Goal: Find specific page/section: Find specific page/section

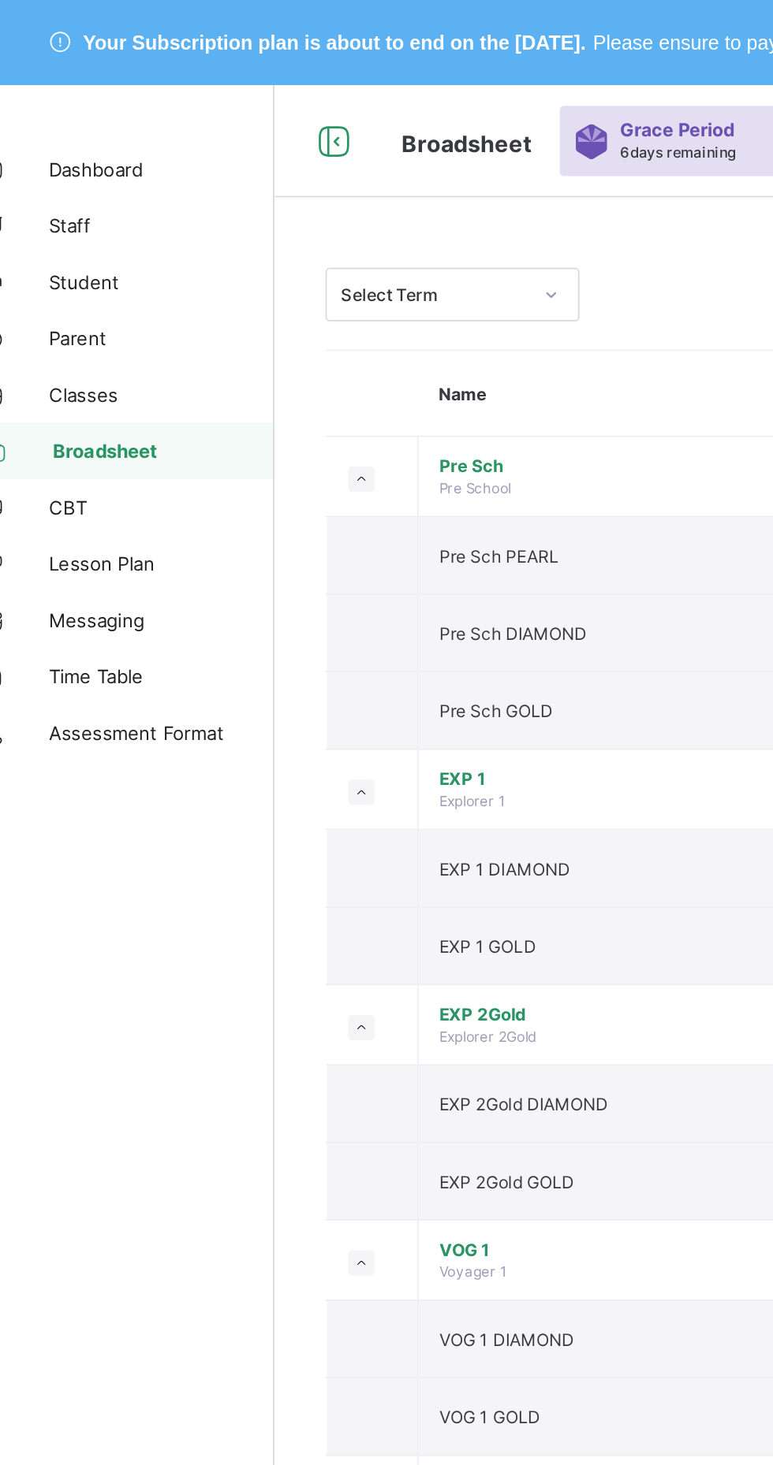
click at [78, 156] on span "Student" at bounding box center [126, 157] width 126 height 13
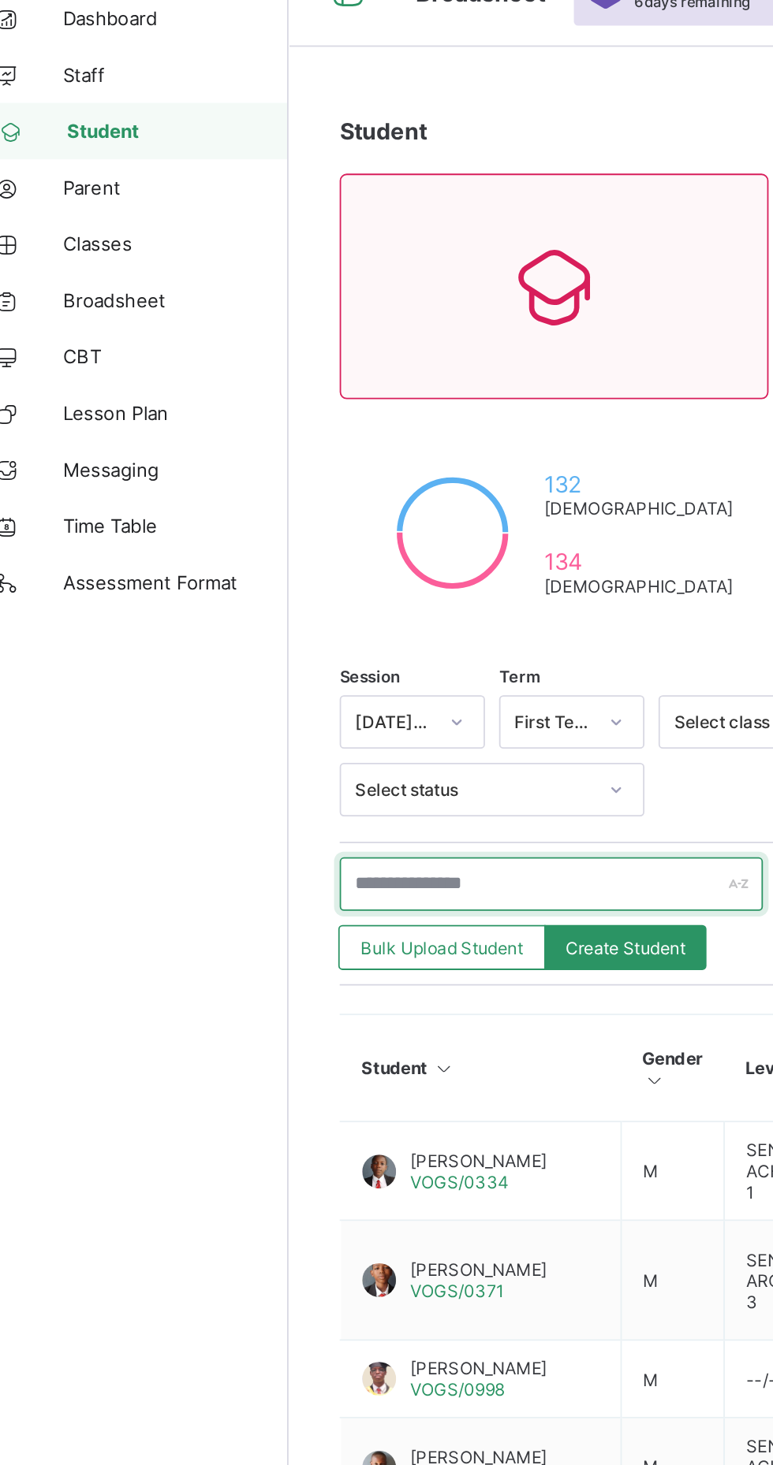
click at [281, 575] on input "text" at bounding box center [336, 579] width 236 height 30
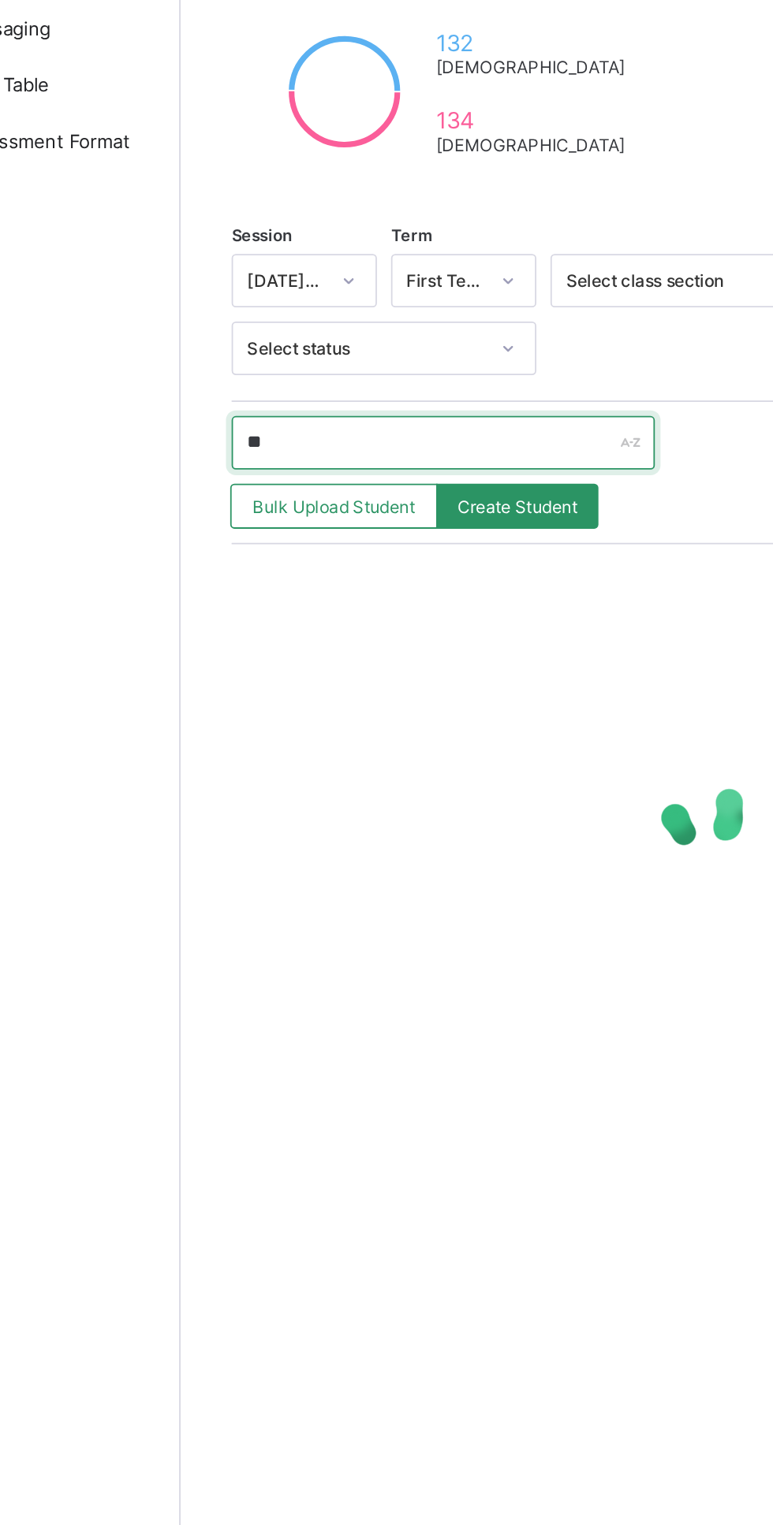
type input "*"
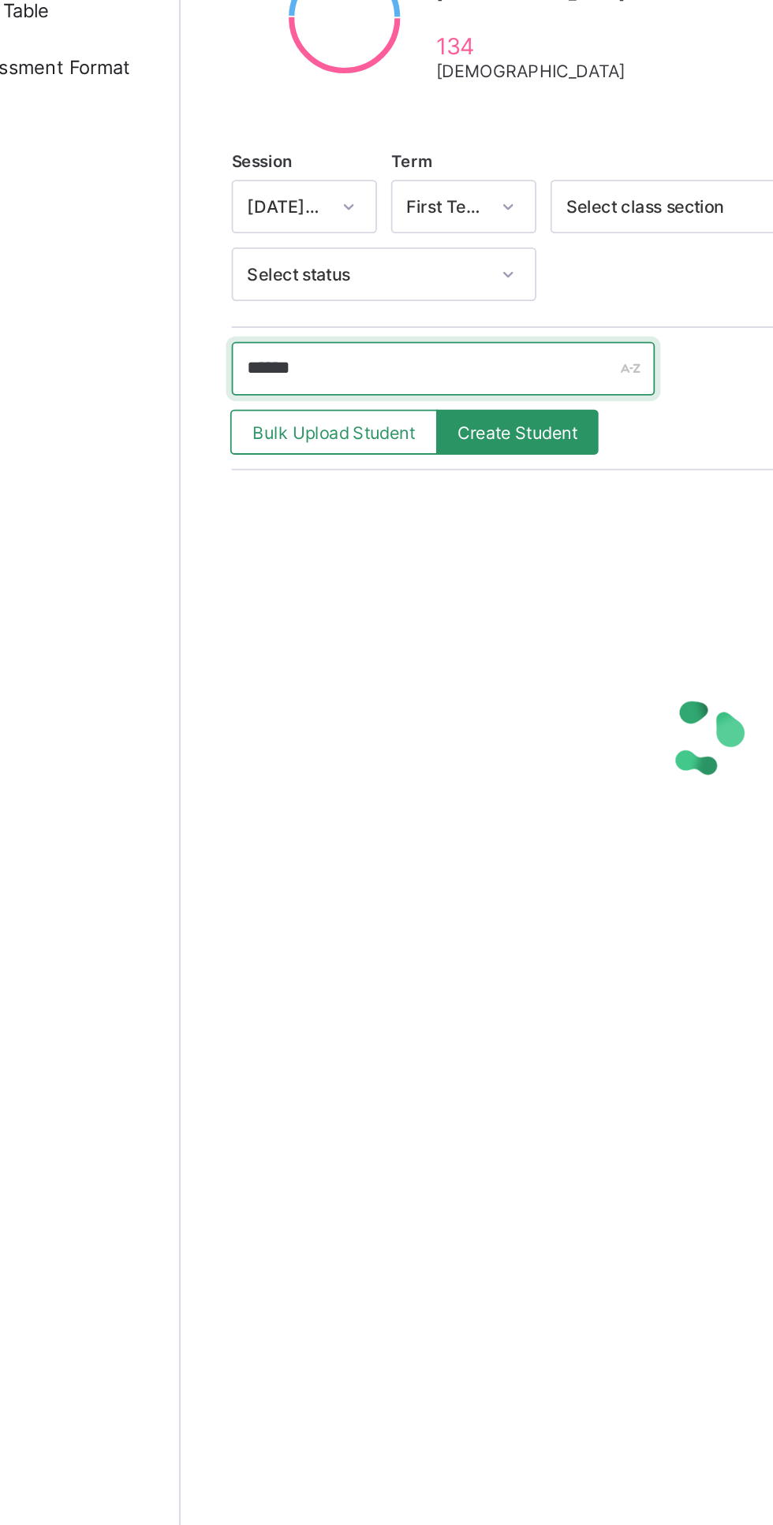
type input "******"
